Goal: Task Accomplishment & Management: Manage account settings

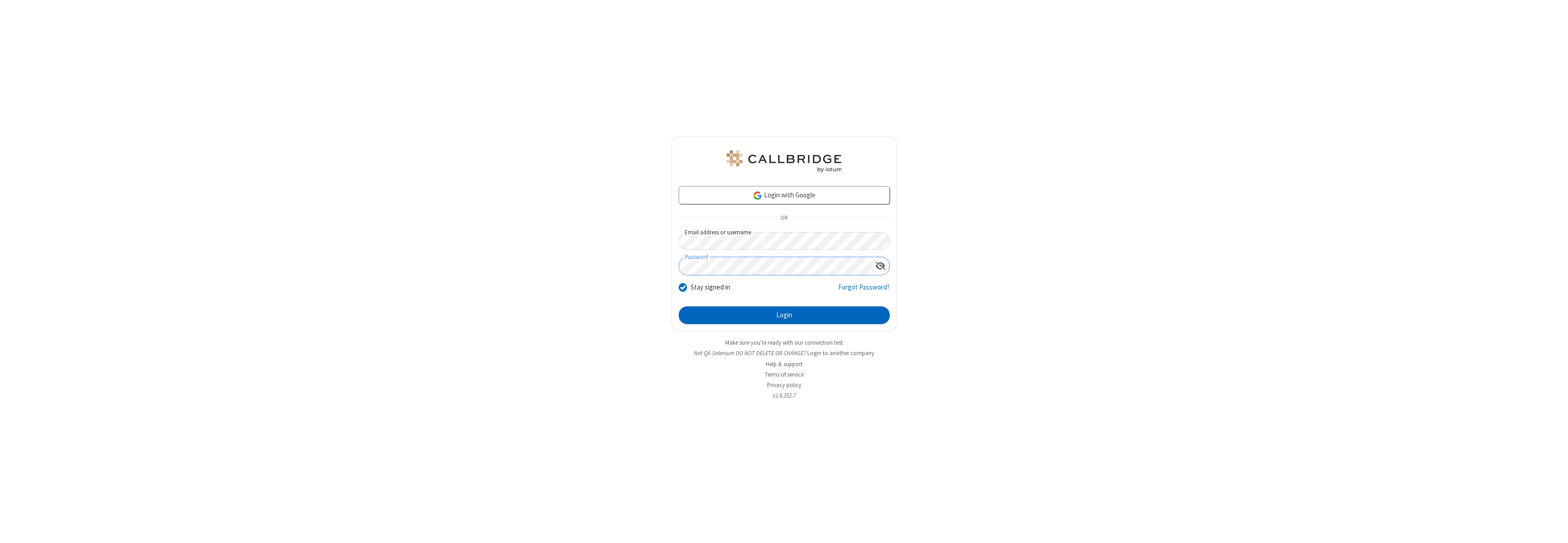
click at [784, 315] on button "Login" at bounding box center [784, 316] width 211 height 19
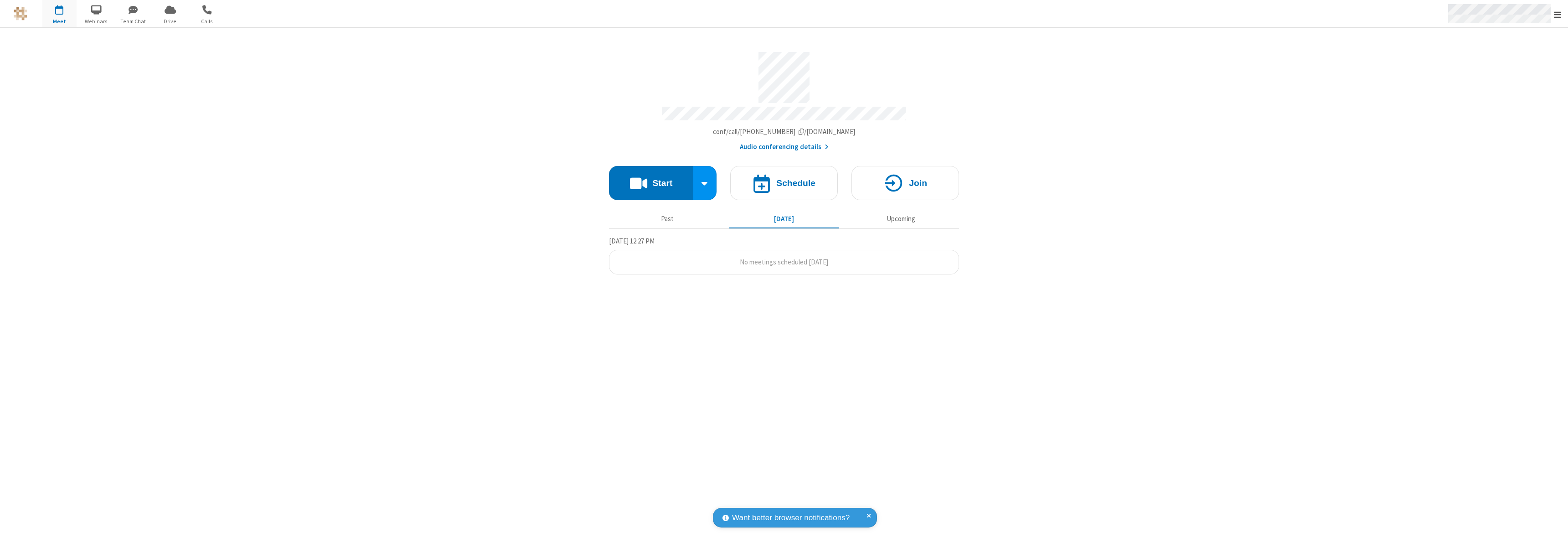
click at [1558, 14] on span "Open menu" at bounding box center [1558, 15] width 7 height 9
click at [1504, 60] on div "Settings" at bounding box center [1504, 61] width 127 height 25
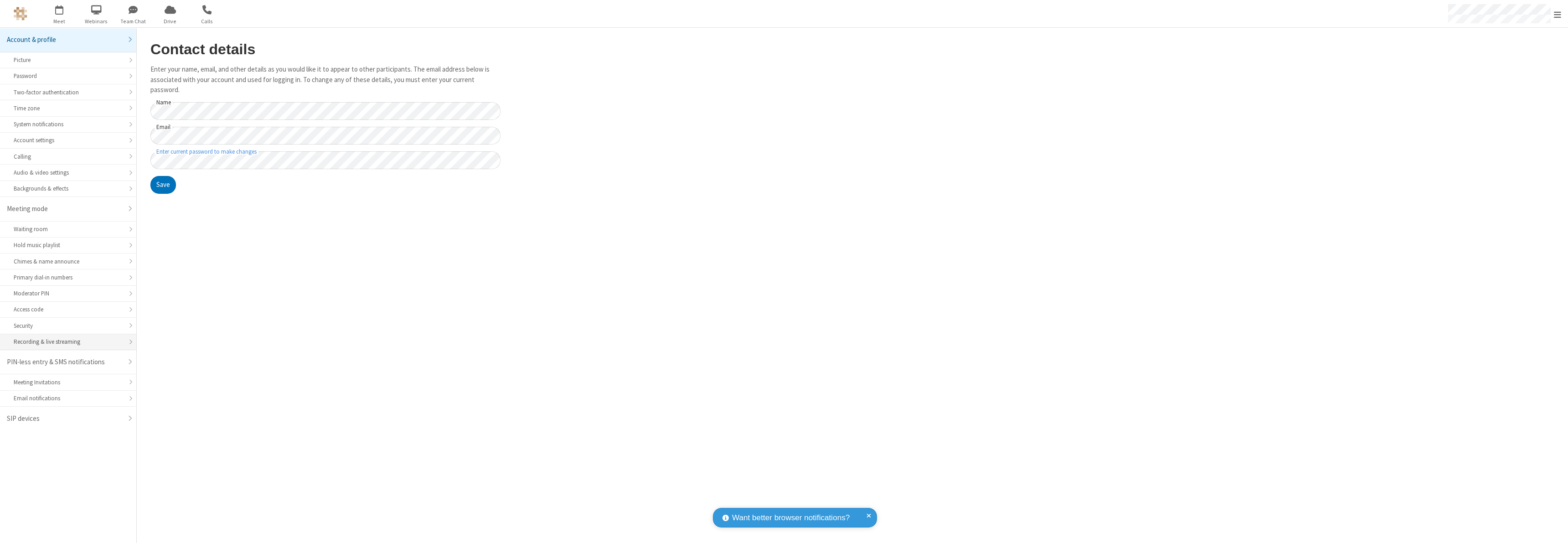
click at [68, 342] on div "Recording & live streaming" at bounding box center [69, 341] width 109 height 8
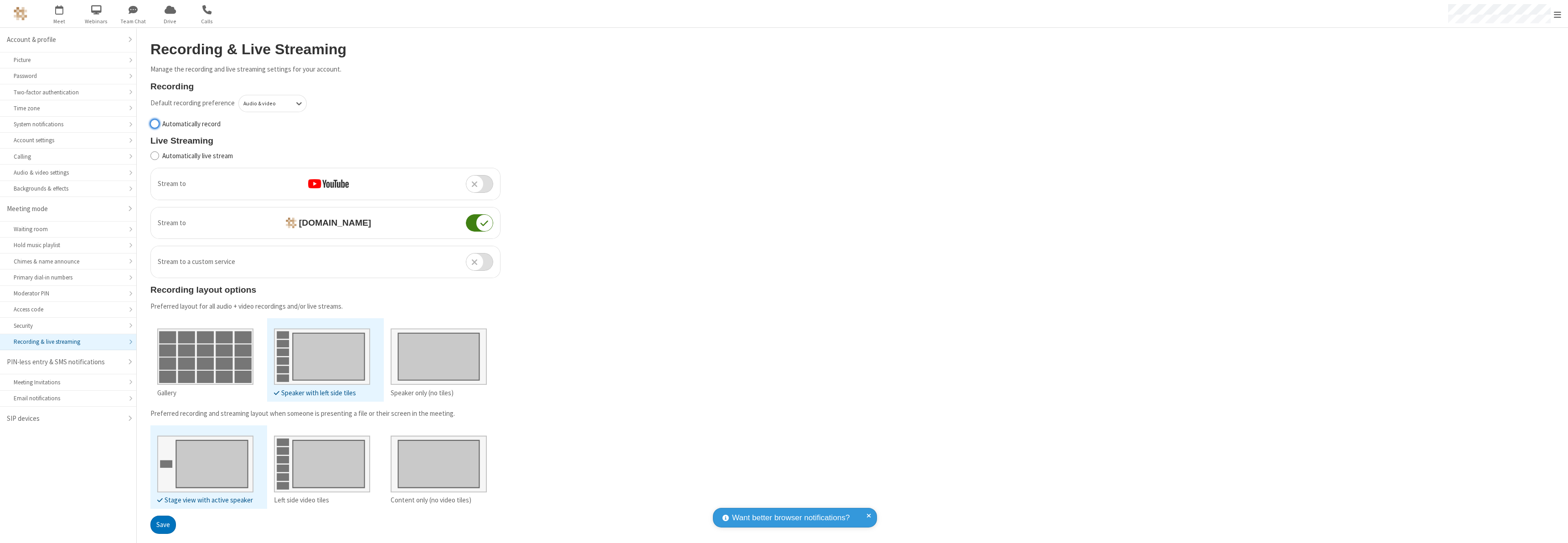
click at [155, 123] on input "Automatically record" at bounding box center [154, 123] width 8 height 9
checkbox input "true"
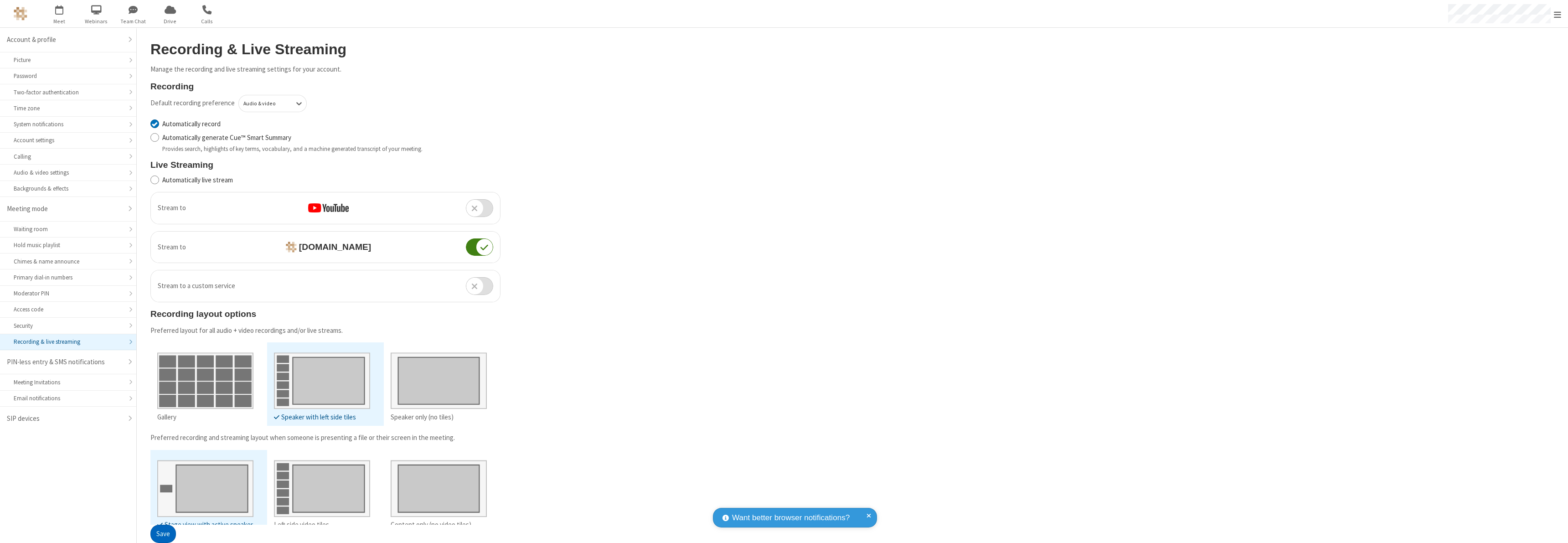
click at [163, 534] on button "Save" at bounding box center [163, 535] width 26 height 19
